Goal: Information Seeking & Learning: Learn about a topic

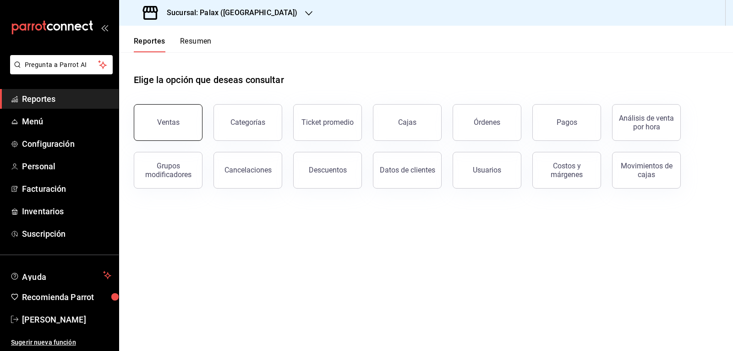
click at [178, 123] on div "Ventas" at bounding box center [168, 122] width 22 height 9
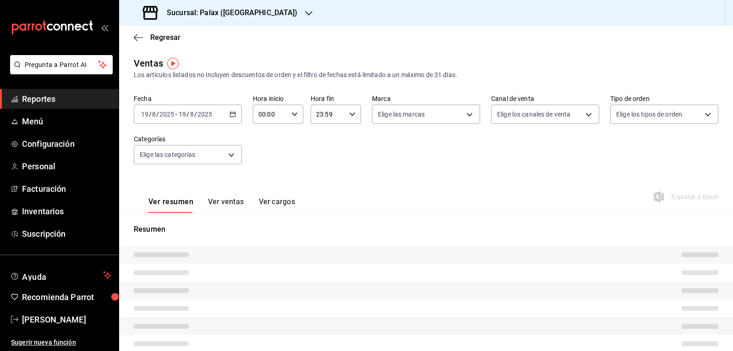
type input "15:00"
type input "23:00"
type input "PARROT,UBER_EATS,RAPPI,DIDI_FOOD,ONLINE"
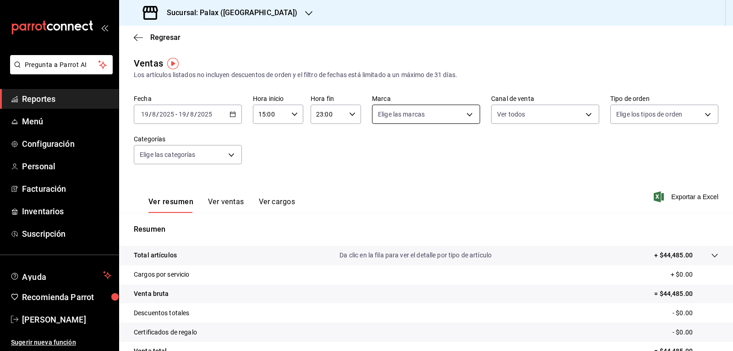
click at [466, 115] on body "Pregunta a Parrot AI Reportes Menú Configuración Personal Facturación Inventari…" at bounding box center [366, 175] width 733 height 351
click at [377, 152] on input "checkbox" at bounding box center [379, 150] width 8 height 8
checkbox input "true"
type input "8510d572-c45f-4696-9a08-afbf2d111022"
checkbox input "true"
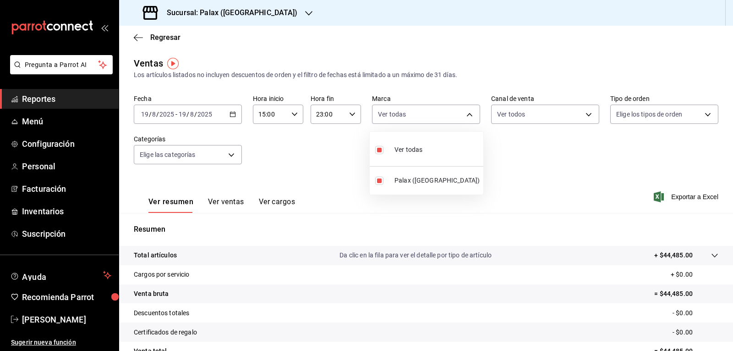
click at [583, 113] on div at bounding box center [366, 175] width 733 height 351
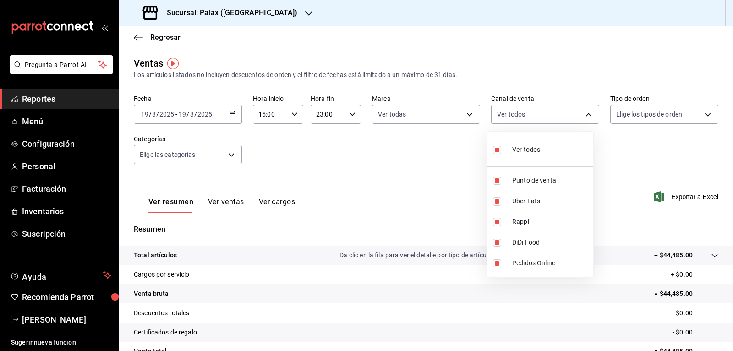
click at [583, 113] on body "Pregunta a Parrot AI Reportes Menú Configuración Personal Facturación Inventari…" at bounding box center [366, 175] width 733 height 351
click at [700, 115] on div at bounding box center [366, 175] width 733 height 351
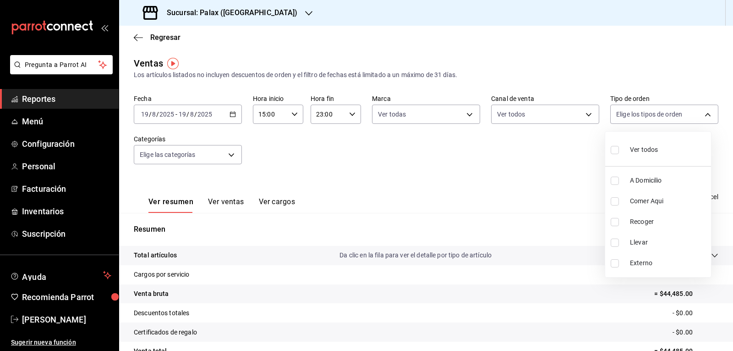
click at [700, 115] on body "Pregunta a Parrot AI Reportes Menú Configuración Personal Facturación Inventari…" at bounding box center [366, 175] width 733 height 351
click at [614, 150] on input "checkbox" at bounding box center [615, 150] width 8 height 8
checkbox input "true"
type input "6d325fbd-53e7-4f6b-8d89-6356796c0e8d,b8c2ff7f-0c1f-4fef-80cf-bc155c6bbc3b,a732b…"
checkbox input "true"
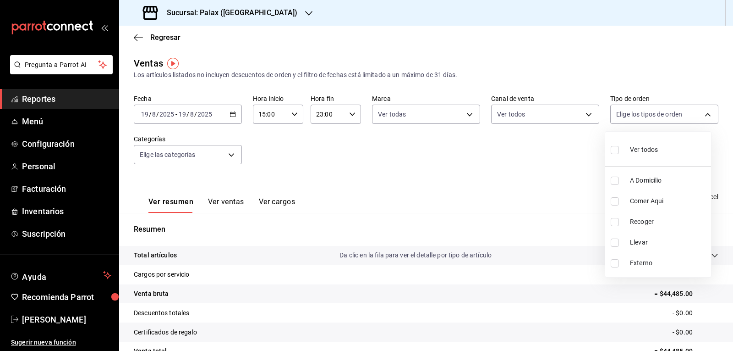
checkbox input "true"
click at [229, 155] on div at bounding box center [366, 175] width 733 height 351
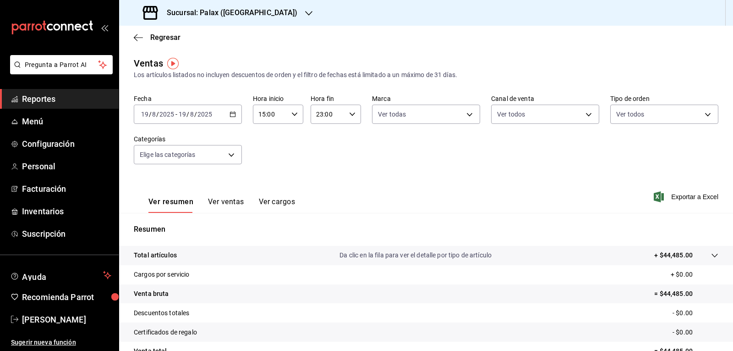
click at [229, 155] on body "Pregunta a Parrot AI Reportes Menú Configuración Personal Facturación Inventari…" at bounding box center [366, 175] width 733 height 351
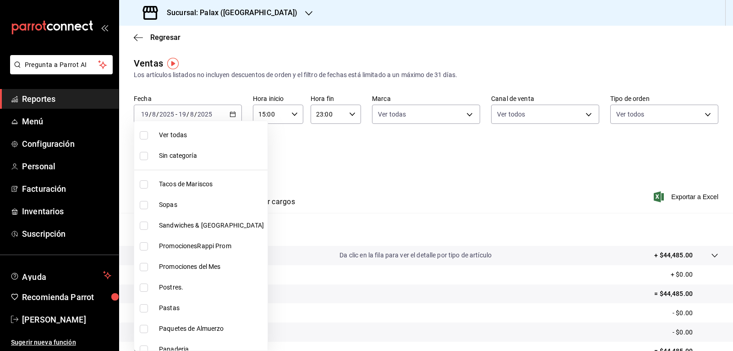
drag, startPoint x: 144, startPoint y: 267, endPoint x: 144, endPoint y: 282, distance: 15.6
click at [144, 266] on input "checkbox" at bounding box center [144, 267] width 8 height 8
checkbox input "true"
type input "e3a7d4a2-e7c5-4f8c-a0a8-f604c2e2d742"
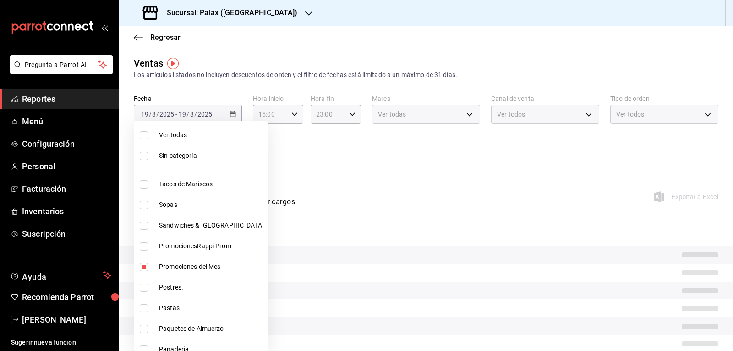
click at [141, 285] on input "checkbox" at bounding box center [144, 287] width 8 height 8
checkbox input "true"
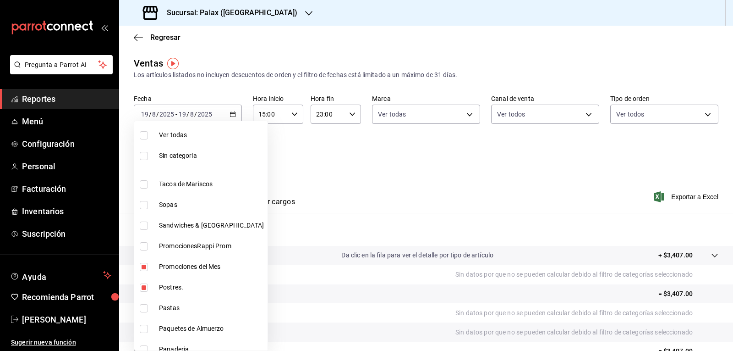
type input "e3a7d4a2-e7c5-4f8c-a0a8-f604c2e2d742,5f074bd3-619d-4e10-94fa-620713841d38"
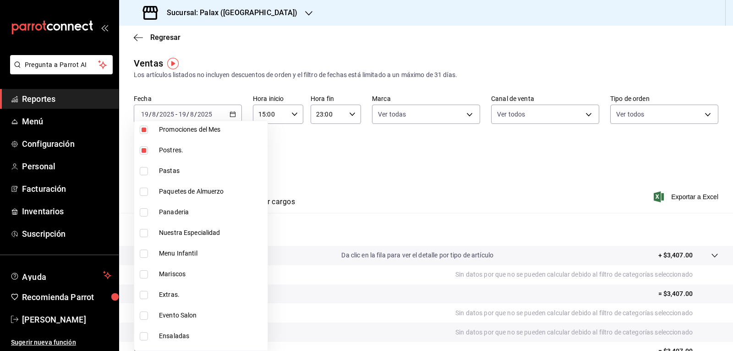
scroll to position [183, 0]
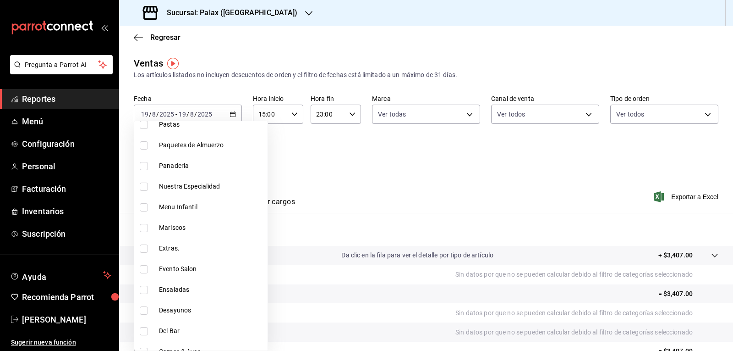
click at [144, 166] on input "checkbox" at bounding box center [144, 166] width 8 height 8
checkbox input "true"
type input "e3a7d4a2-e7c5-4f8c-a0a8-f604c2e2d742,5f074bd3-619d-4e10-94fa-620713841d38,90d14…"
click at [144, 187] on input "checkbox" at bounding box center [144, 186] width 8 height 8
checkbox input "true"
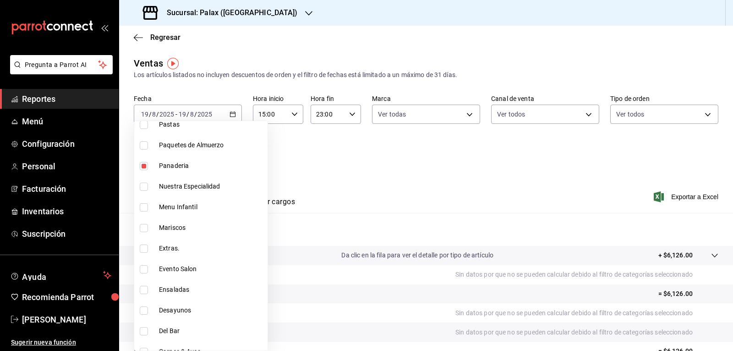
type input "e3a7d4a2-e7c5-4f8c-a0a8-f604c2e2d742,5f074bd3-619d-4e10-94fa-620713841d38,90d14…"
click at [143, 331] on input "checkbox" at bounding box center [144, 331] width 8 height 8
checkbox input "true"
type input "e3a7d4a2-e7c5-4f8c-a0a8-f604c2e2d742,5f074bd3-619d-4e10-94fa-620713841d38,90d14…"
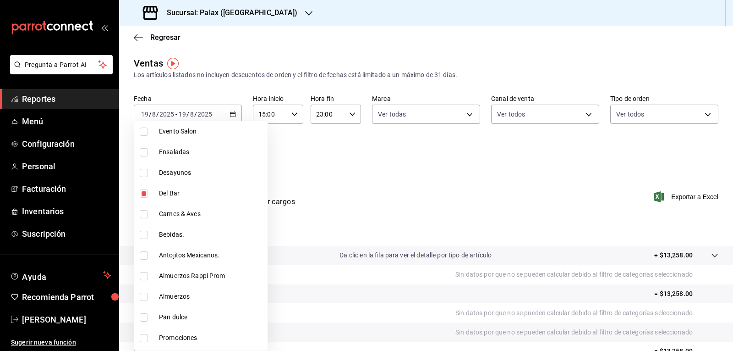
scroll to position [367, 0]
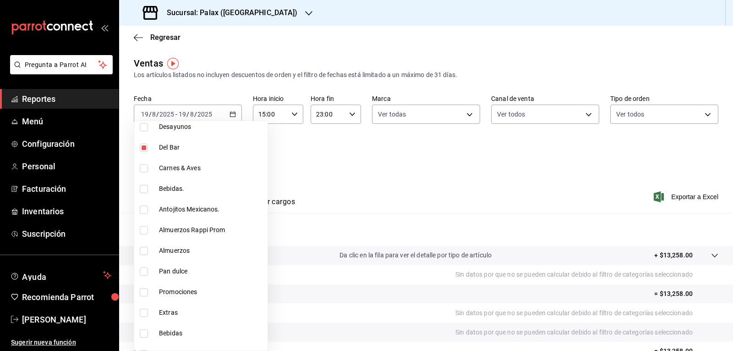
click at [143, 190] on input "checkbox" at bounding box center [144, 189] width 8 height 8
checkbox input "true"
type input "e3a7d4a2-e7c5-4f8c-a0a8-f604c2e2d742,5f074bd3-619d-4e10-94fa-620713841d38,90d14…"
click at [142, 207] on input "checkbox" at bounding box center [144, 209] width 8 height 8
checkbox input "true"
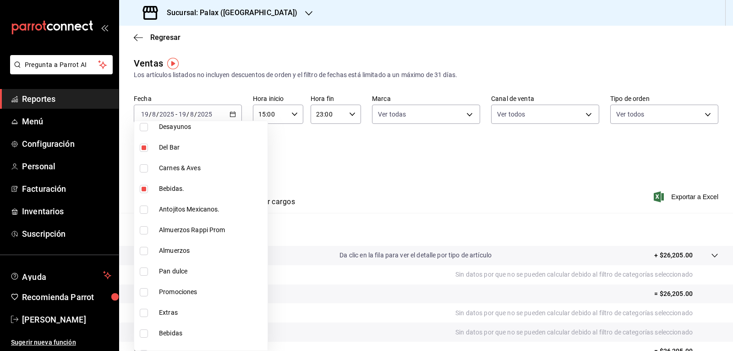
type input "e3a7d4a2-e7c5-4f8c-a0a8-f604c2e2d742,5f074bd3-619d-4e10-94fa-620713841d38,90d14…"
click at [142, 271] on input "checkbox" at bounding box center [144, 271] width 8 height 8
checkbox input "true"
type input "e3a7d4a2-e7c5-4f8c-a0a8-f604c2e2d742,5f074bd3-619d-4e10-94fa-620713841d38,90d14…"
click at [143, 292] on input "checkbox" at bounding box center [144, 292] width 8 height 8
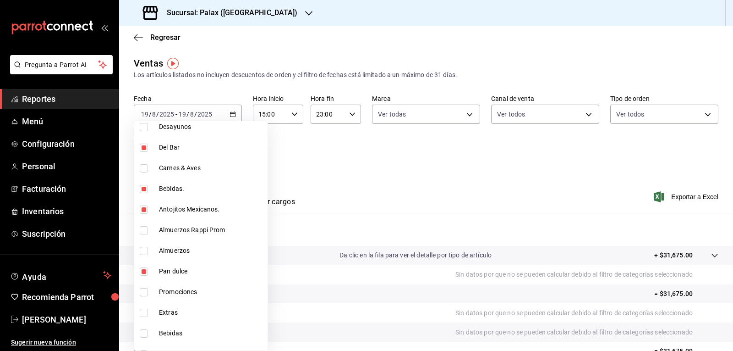
checkbox input "true"
type input "e3a7d4a2-e7c5-4f8c-a0a8-f604c2e2d742,5f074bd3-619d-4e10-94fa-620713841d38,90d14…"
click at [144, 333] on input "checkbox" at bounding box center [144, 333] width 8 height 8
checkbox input "true"
type input "e3a7d4a2-e7c5-4f8c-a0a8-f604c2e2d742,5f074bd3-619d-4e10-94fa-620713841d38,90d14…"
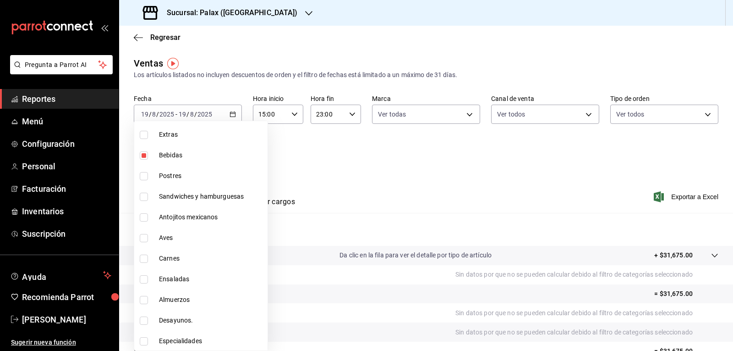
scroll to position [545, 0]
click at [142, 175] on input "checkbox" at bounding box center [144, 175] width 8 height 8
checkbox input "true"
type input "e3a7d4a2-e7c5-4f8c-a0a8-f604c2e2d742,5f074bd3-619d-4e10-94fa-620713841d38,90d14…"
click at [142, 218] on input "checkbox" at bounding box center [144, 216] width 8 height 8
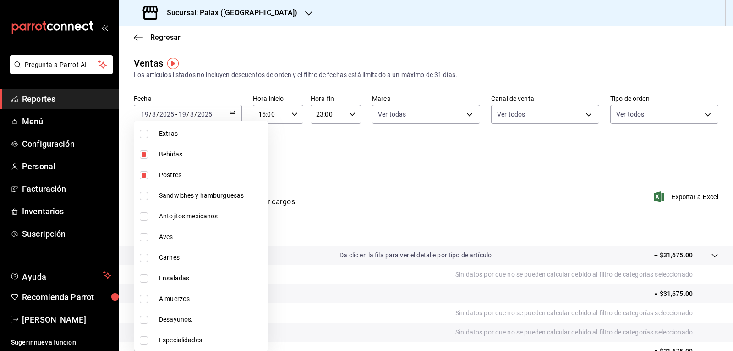
checkbox input "true"
type input "e3a7d4a2-e7c5-4f8c-a0a8-f604c2e2d742,5f074bd3-619d-4e10-94fa-620713841d38,90d14…"
click at [337, 189] on div at bounding box center [366, 175] width 733 height 351
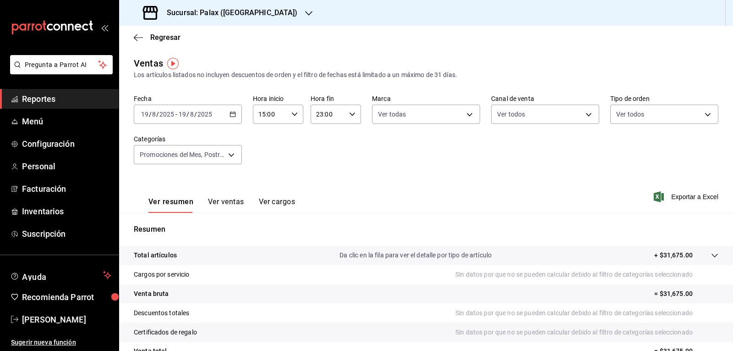
click at [216, 204] on button "Ver ventas" at bounding box center [226, 205] width 36 height 16
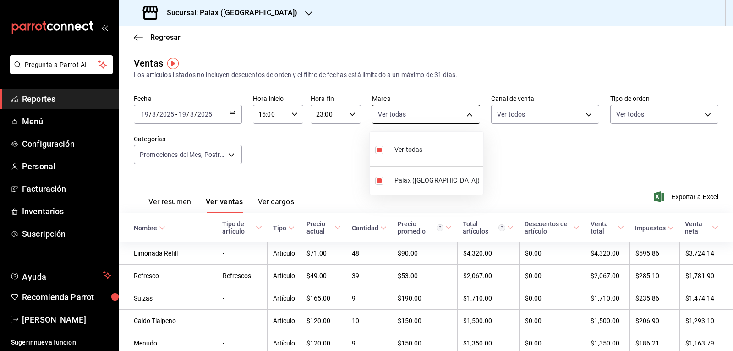
click at [467, 116] on body "Pregunta a Parrot AI Reportes Menú Configuración Personal Facturación Inventari…" at bounding box center [366, 175] width 733 height 351
click at [582, 116] on div at bounding box center [366, 175] width 733 height 351
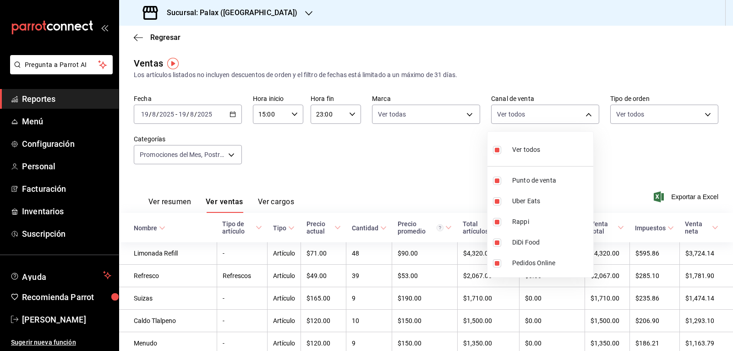
click at [582, 116] on body "Pregunta a Parrot AI Reportes Menú Configuración Personal Facturación Inventari…" at bounding box center [366, 175] width 733 height 351
click at [702, 116] on div at bounding box center [366, 175] width 733 height 351
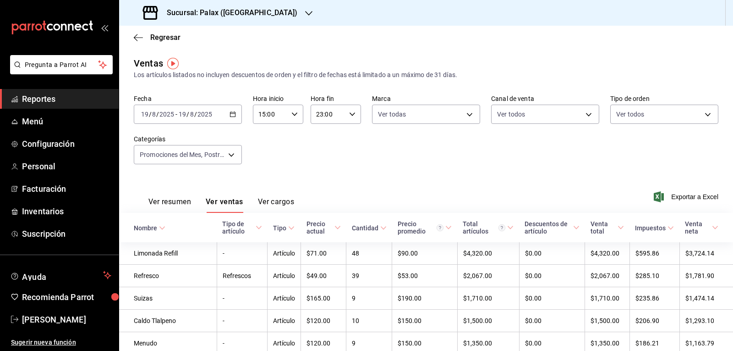
click at [702, 116] on body "Pregunta a Parrot AI Reportes Menú Configuración Personal Facturación Inventari…" at bounding box center [366, 175] width 733 height 351
